Goal: Information Seeking & Learning: Learn about a topic

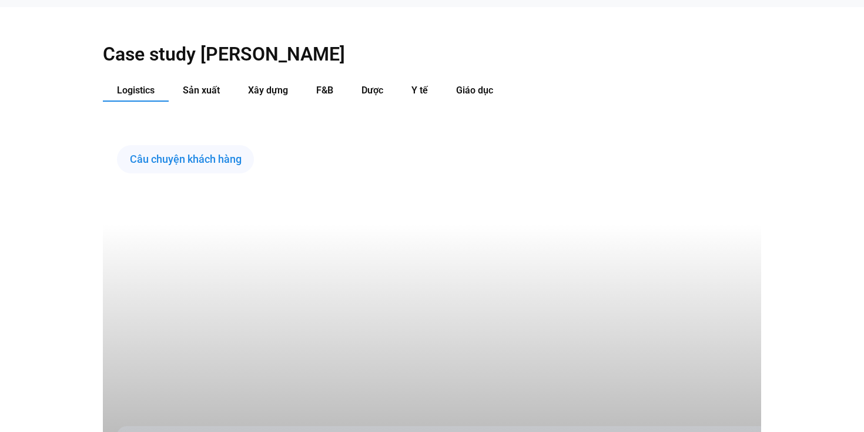
scroll to position [1239, 0]
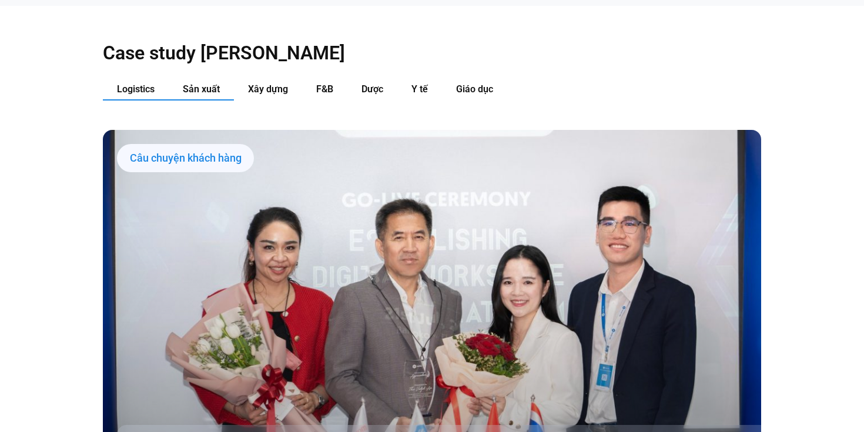
click at [193, 83] on span "Sản xuất" at bounding box center [201, 88] width 37 height 11
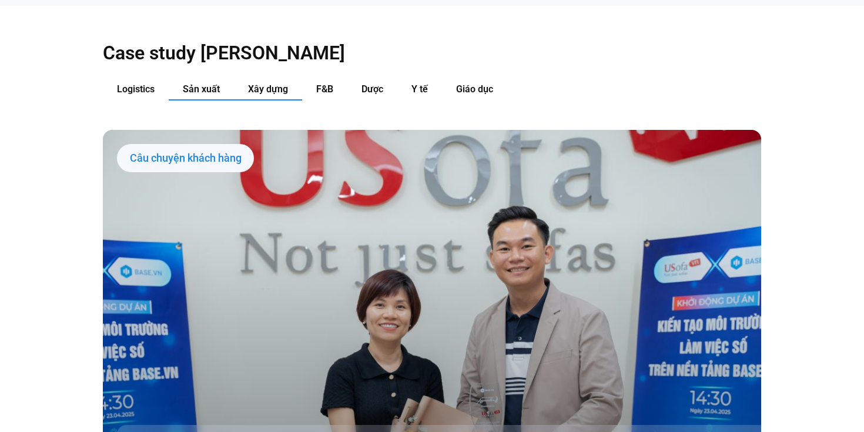
click at [255, 79] on button "Xây dựng" at bounding box center [268, 90] width 68 height 22
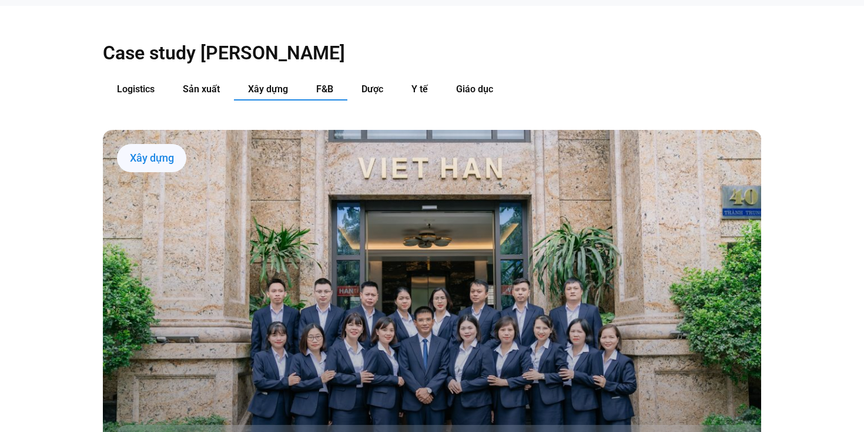
click at [313, 79] on button "F&B" at bounding box center [324, 90] width 45 height 22
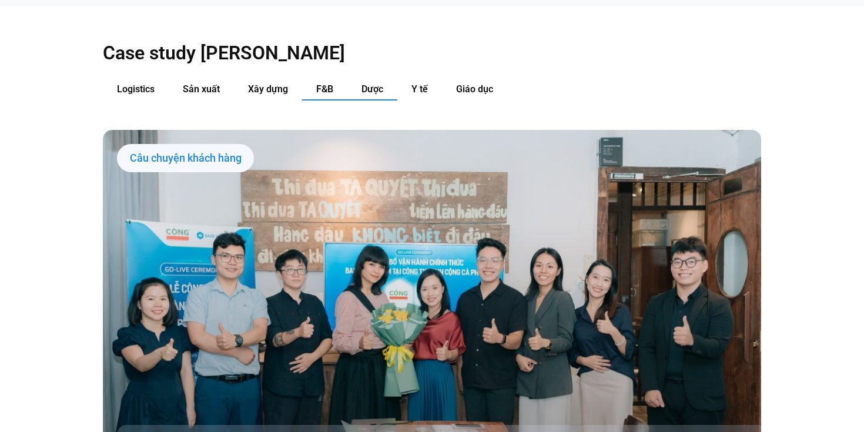
click at [367, 79] on button "Dược" at bounding box center [372, 90] width 50 height 22
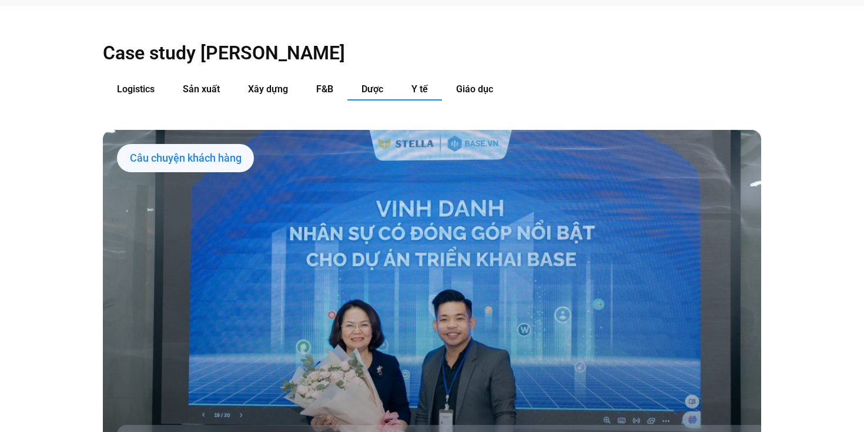
click at [417, 79] on button "Y tế" at bounding box center [419, 90] width 45 height 22
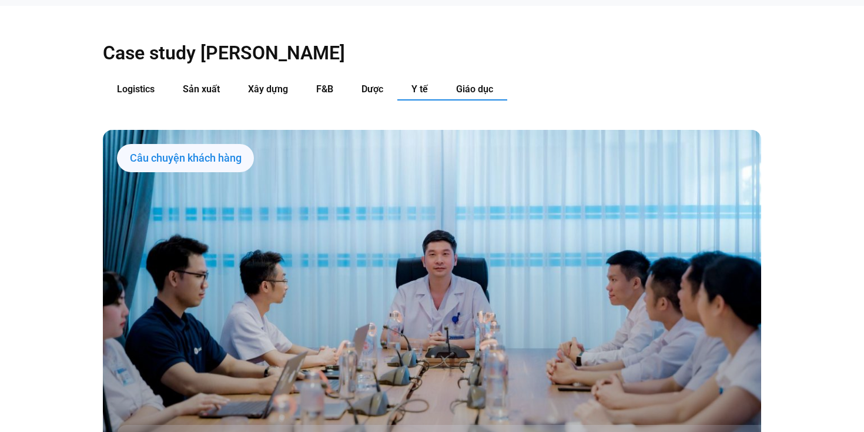
click at [464, 79] on button "Giáo dục" at bounding box center [474, 90] width 65 height 22
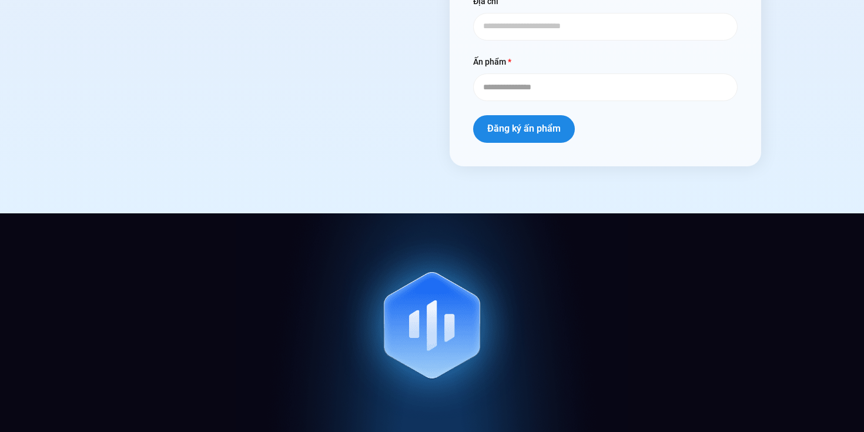
scroll to position [4856, 0]
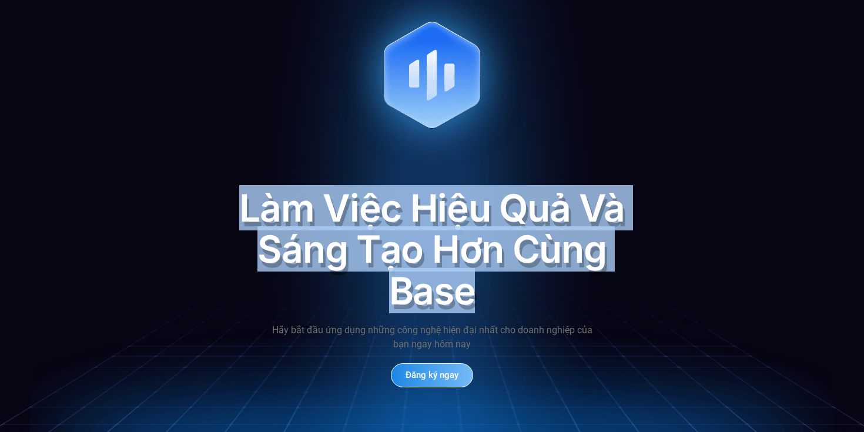
drag, startPoint x: 241, startPoint y: 178, endPoint x: 621, endPoint y: 269, distance: 390.4
click at [621, 269] on div "Làm Việc Hiệu Quả Và Sáng Tạo Hơn Cùng Base" at bounding box center [432, 250] width 388 height 124
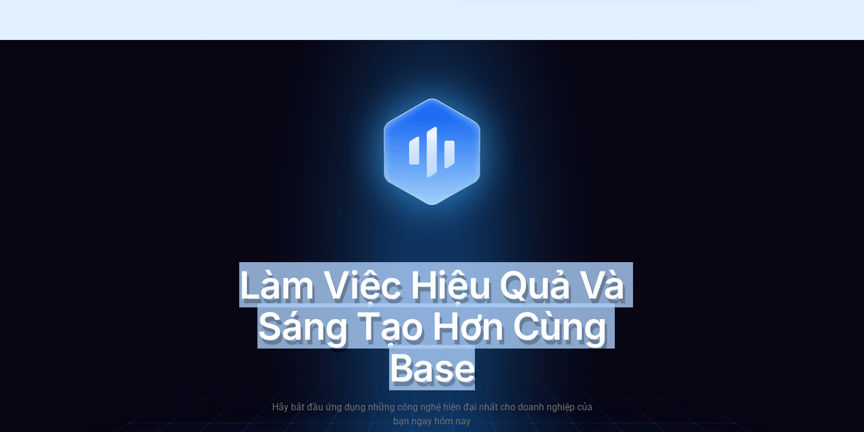
click at [372, 317] on div "Làm Việc Hiệu Quả Và Sáng Tạo Hơn Cùng Base" at bounding box center [432, 327] width 388 height 124
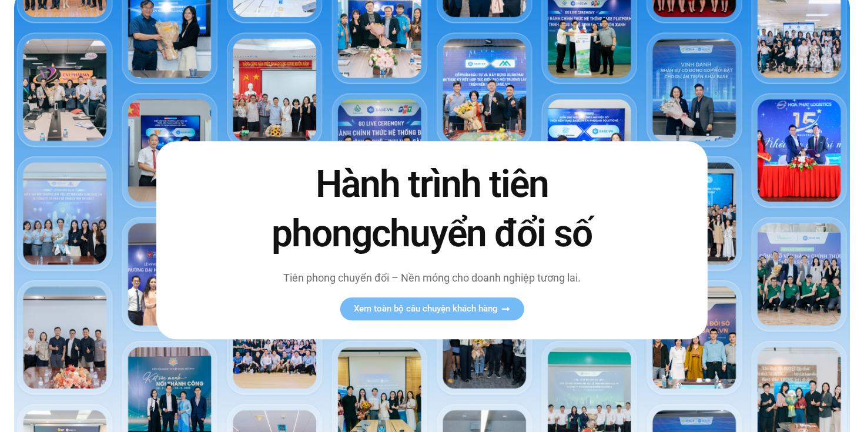
scroll to position [0, 0]
